Goal: Task Accomplishment & Management: Use online tool/utility

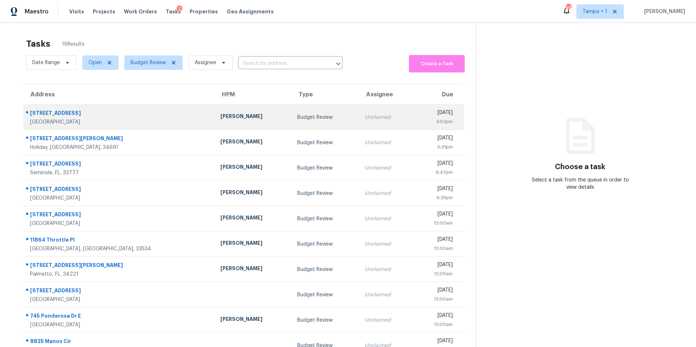
click at [146, 123] on td "7019 10th St S Saint Petersburg, FL, 33705" at bounding box center [118, 117] width 191 height 25
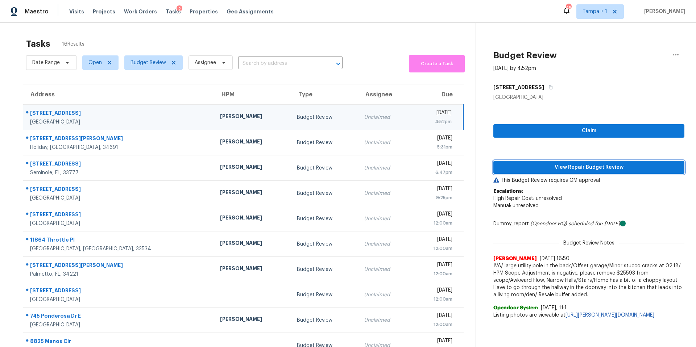
click at [549, 171] on span "View Repair Budget Review" at bounding box center [588, 167] width 179 height 9
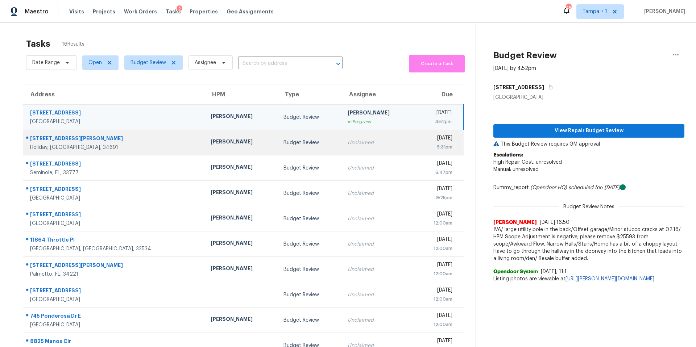
click at [278, 153] on td "Budget Review" at bounding box center [310, 142] width 64 height 25
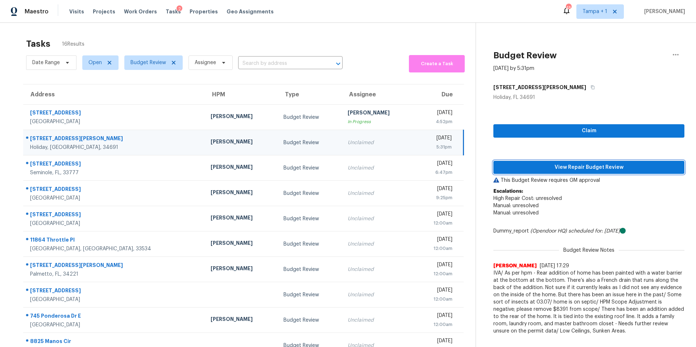
click at [566, 170] on span "View Repair Budget Review" at bounding box center [588, 167] width 179 height 9
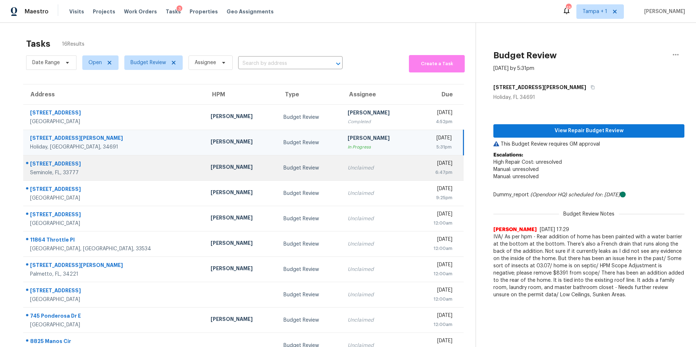
click at [278, 175] on td "Budget Review" at bounding box center [310, 168] width 64 height 25
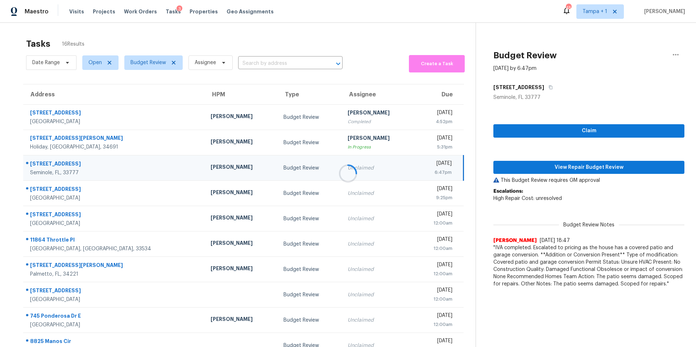
click at [510, 166] on div at bounding box center [348, 173] width 696 height 347
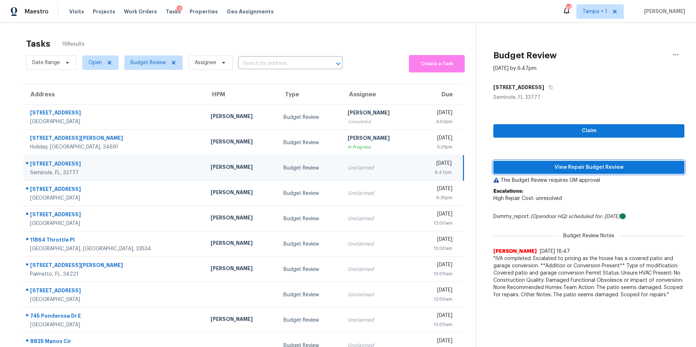
click at [510, 166] on span "View Repair Budget Review" at bounding box center [588, 167] width 179 height 9
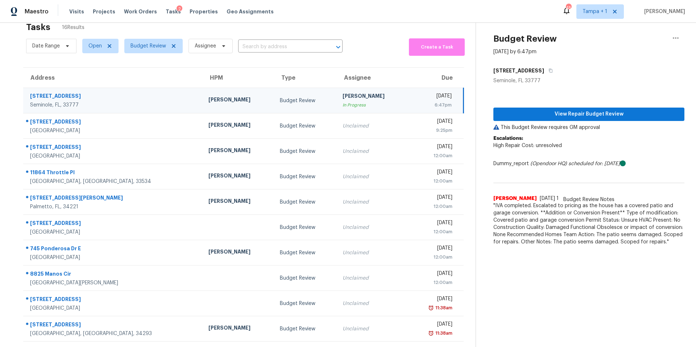
scroll to position [36, 0]
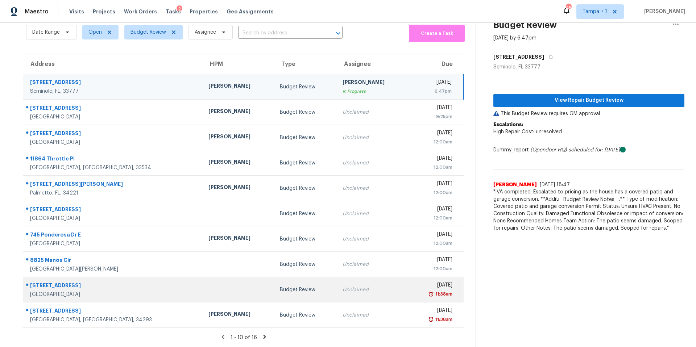
click at [208, 289] on div at bounding box center [238, 290] width 60 height 2
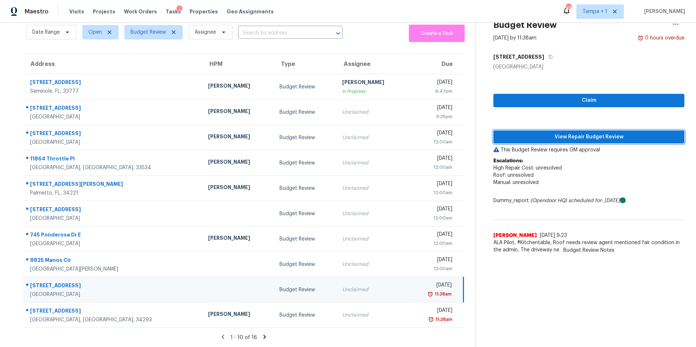
click at [520, 133] on span "View Repair Budget Review" at bounding box center [588, 137] width 179 height 9
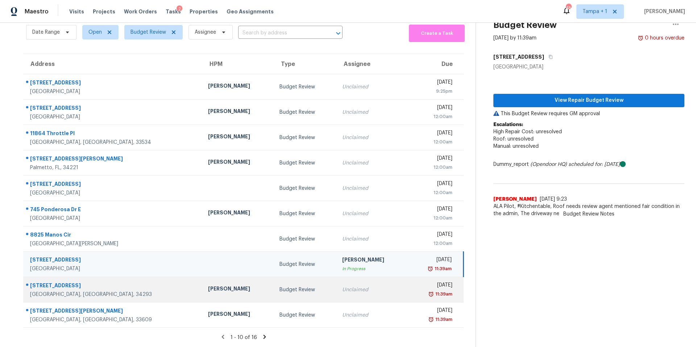
click at [202, 279] on td "[PERSON_NAME]" at bounding box center [237, 289] width 71 height 25
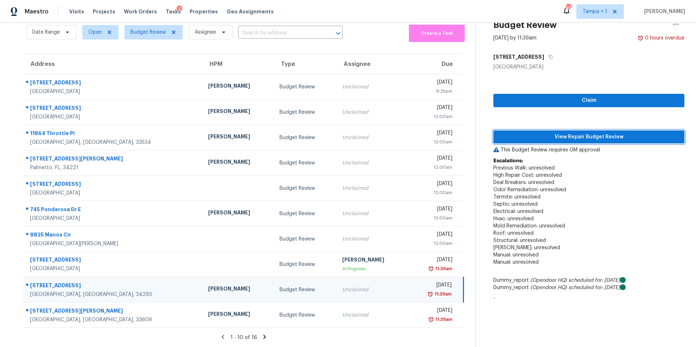
click at [525, 133] on span "View Repair Budget Review" at bounding box center [588, 137] width 179 height 9
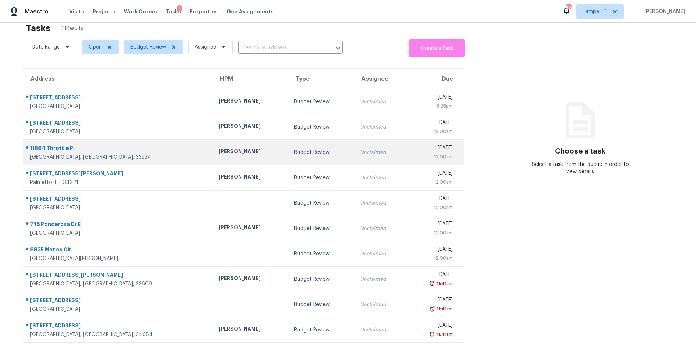
scroll to position [36, 0]
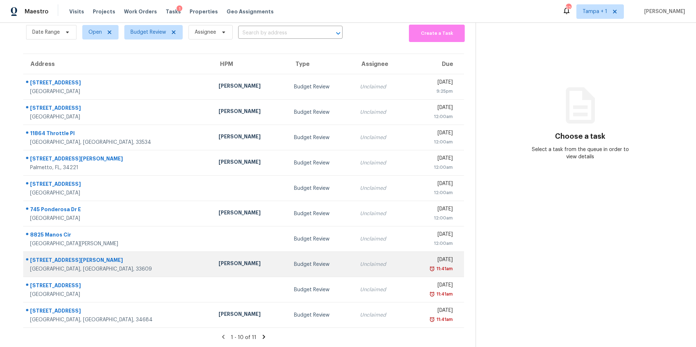
click at [219, 262] on div "[PERSON_NAME]" at bounding box center [251, 264] width 64 height 9
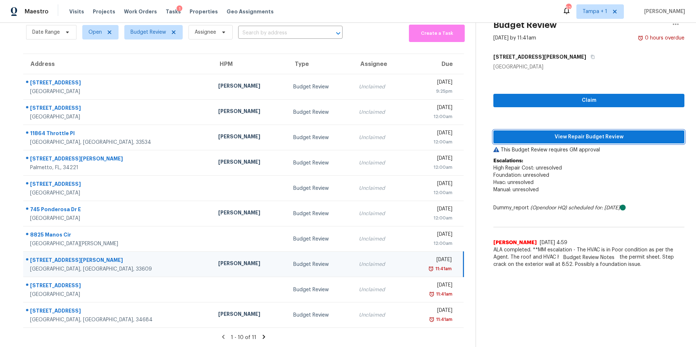
click at [555, 134] on span "View Repair Budget Review" at bounding box center [588, 137] width 179 height 9
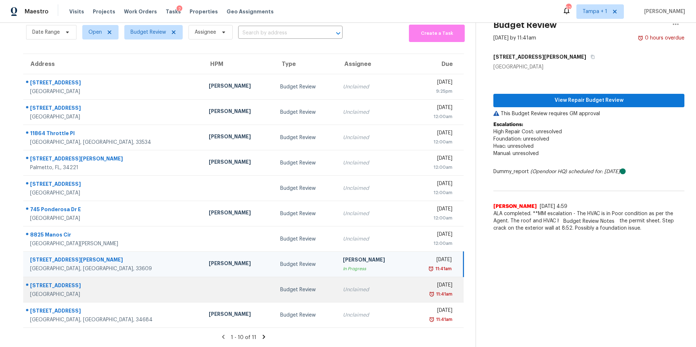
click at [209, 289] on div at bounding box center [239, 290] width 60 height 2
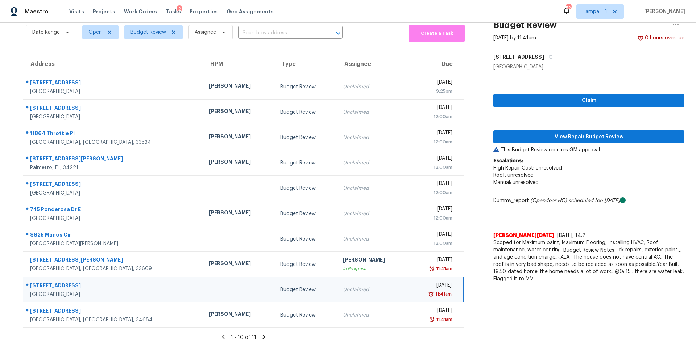
click at [515, 124] on div "Claim View Repair Budget Review This Budget Review requires GM approval Escalat…" at bounding box center [588, 179] width 191 height 216
click at [515, 133] on span "View Repair Budget Review" at bounding box center [588, 137] width 179 height 9
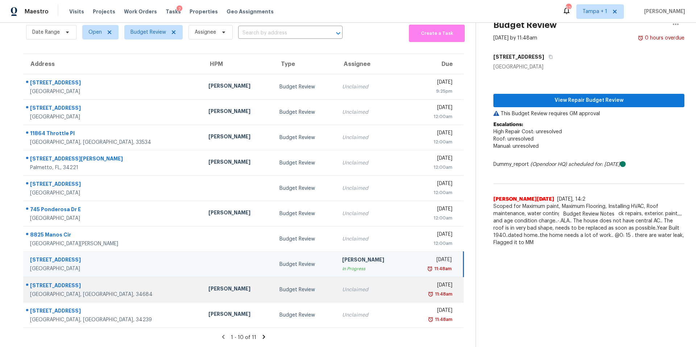
click at [122, 281] on div at bounding box center [110, 285] width 173 height 9
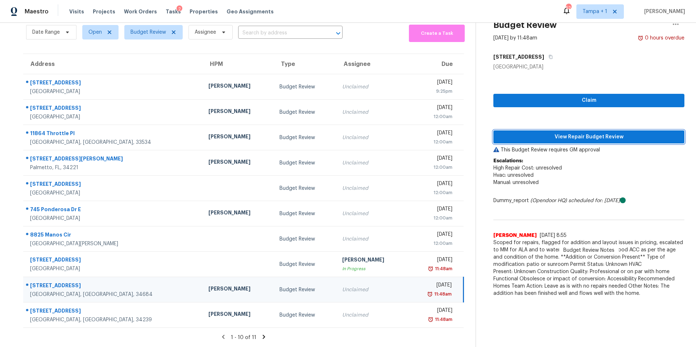
click at [521, 133] on span "View Repair Budget Review" at bounding box center [588, 137] width 179 height 9
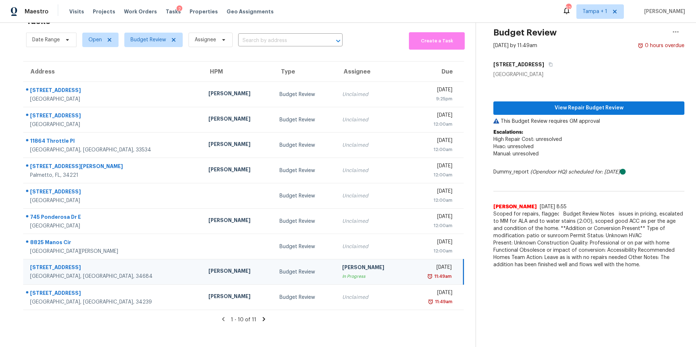
scroll to position [28, 0]
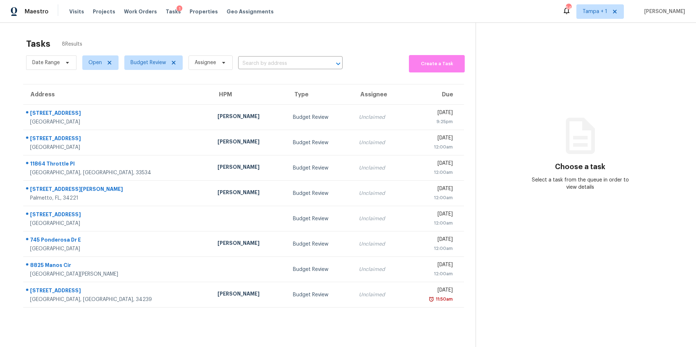
scroll to position [28, 0]
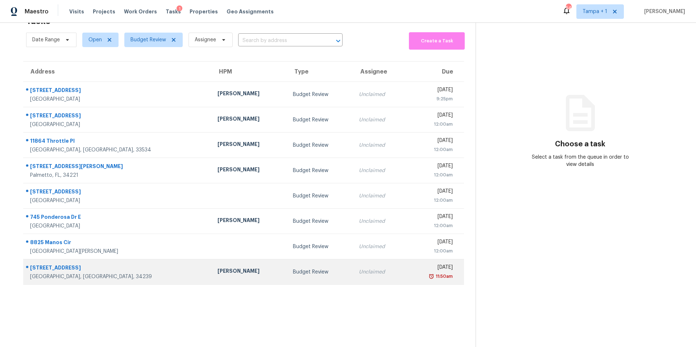
click at [212, 260] on td "[PERSON_NAME]" at bounding box center [249, 272] width 75 height 25
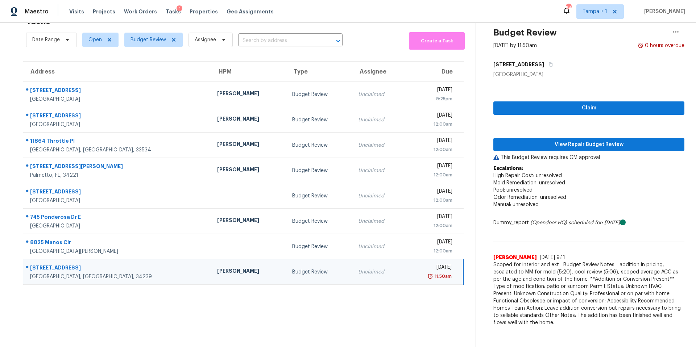
click at [536, 131] on div "Claim View Repair Budget Review This Budget Review requires GM approval Escalat…" at bounding box center [588, 204] width 191 height 252
click at [533, 140] on span "View Repair Budget Review" at bounding box center [588, 144] width 179 height 9
